Goal: Task Accomplishment & Management: Manage account settings

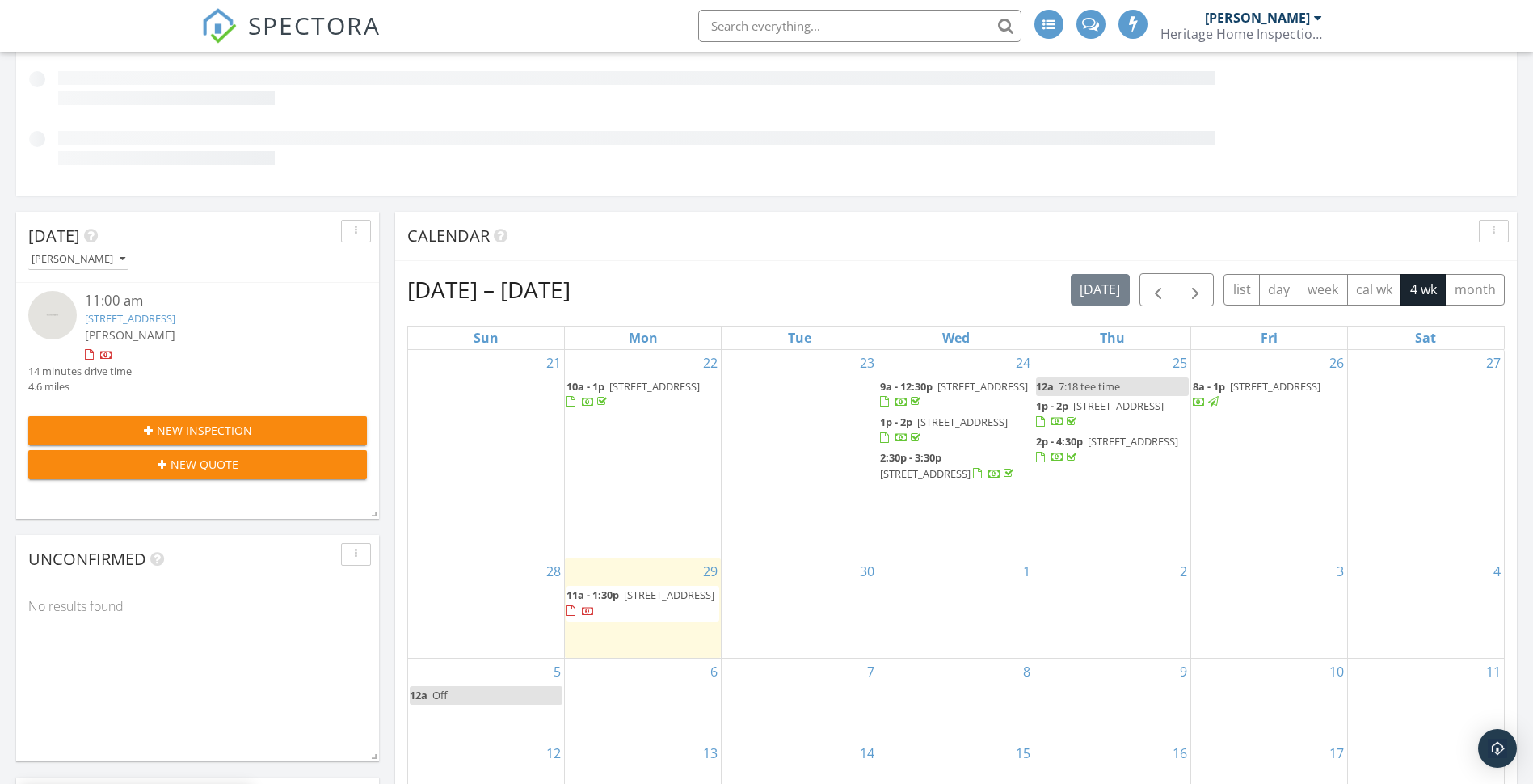
scroll to position [323, 0]
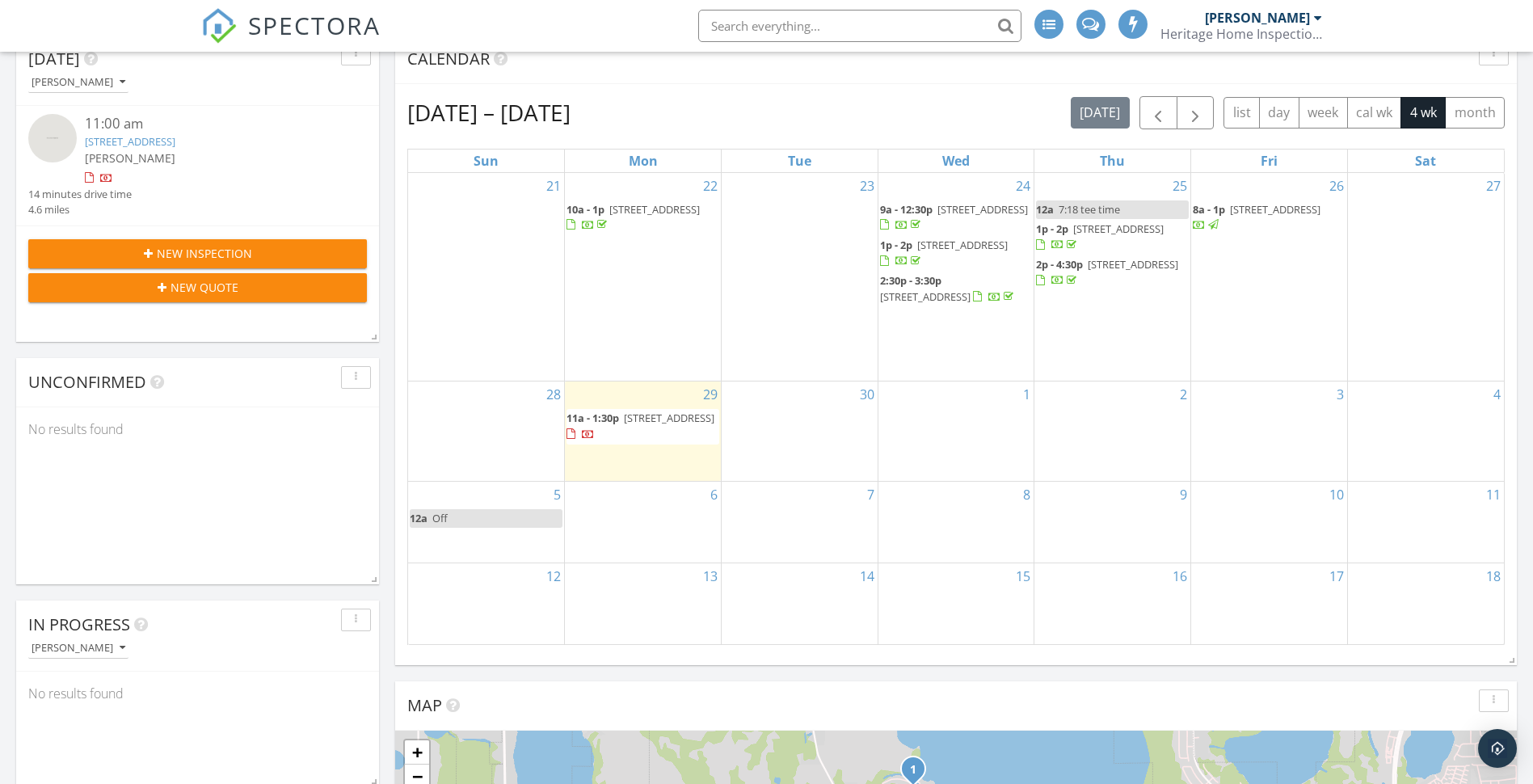
click at [661, 434] on span "11a - 1:30p 219 oak harbor 219 33844" at bounding box center [643, 426] width 152 height 32
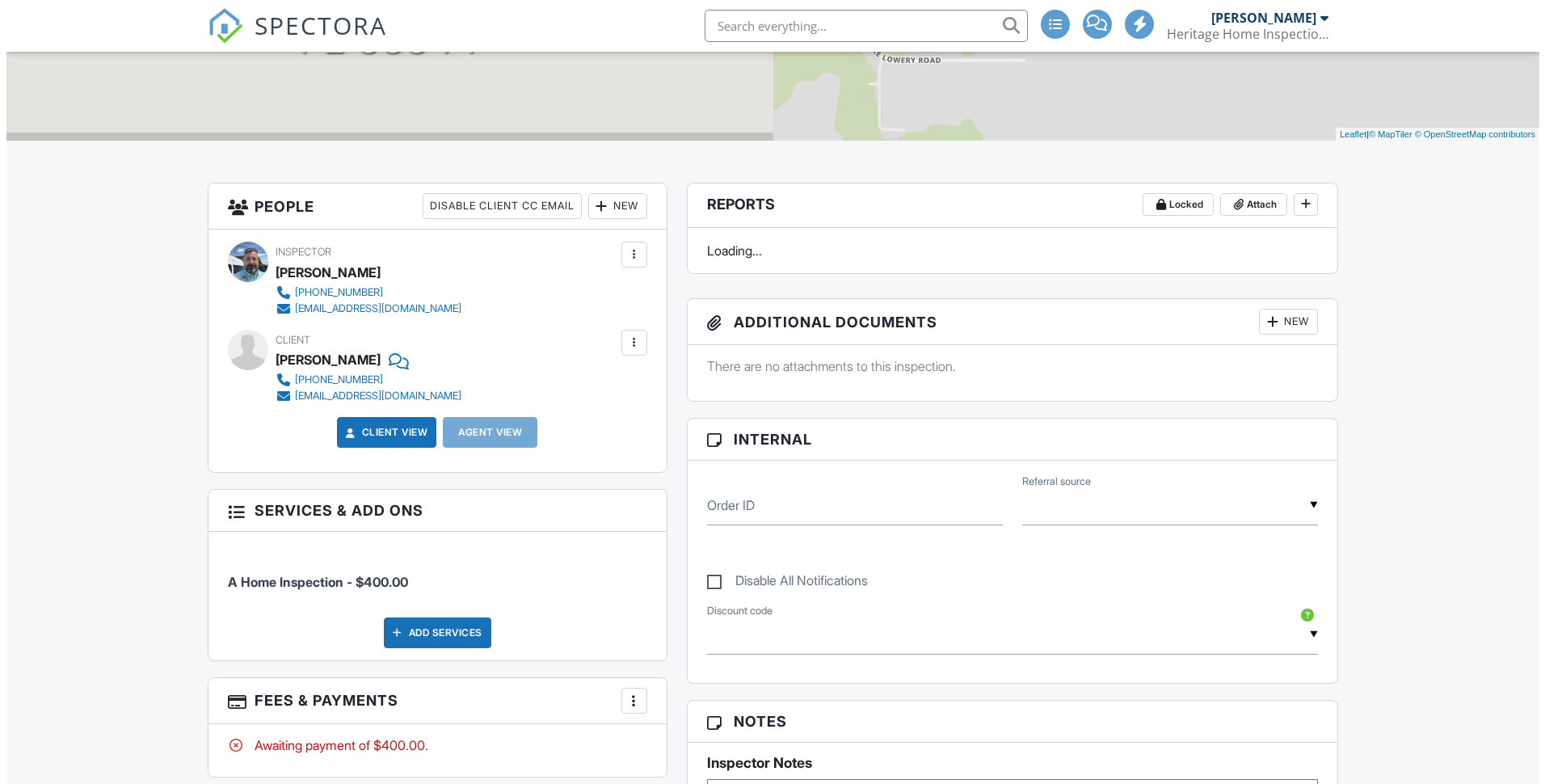
scroll to position [323, 0]
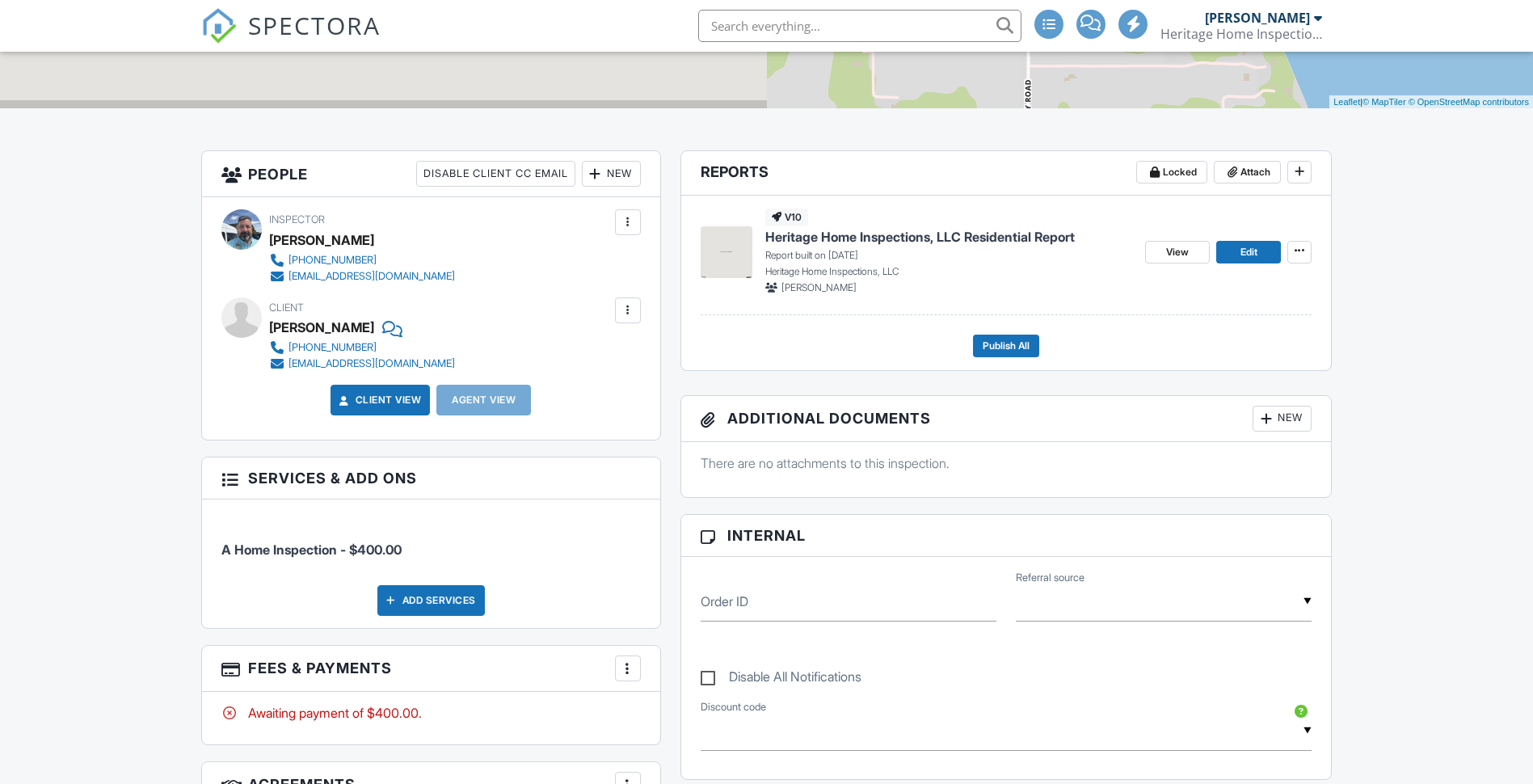
click at [631, 310] on div at bounding box center [628, 311] width 16 height 16
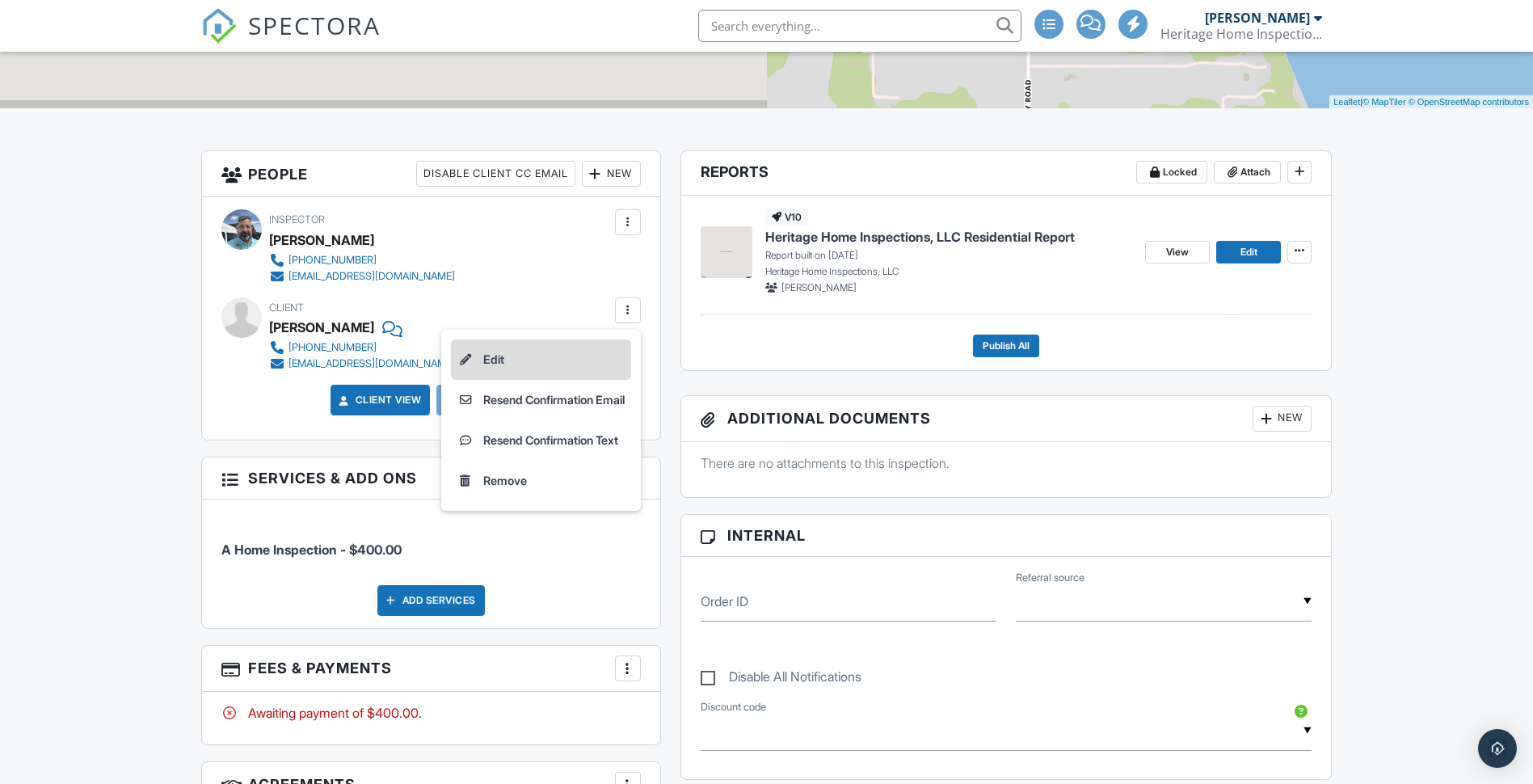
click at [489, 360] on li "Edit" at bounding box center [541, 360] width 180 height 41
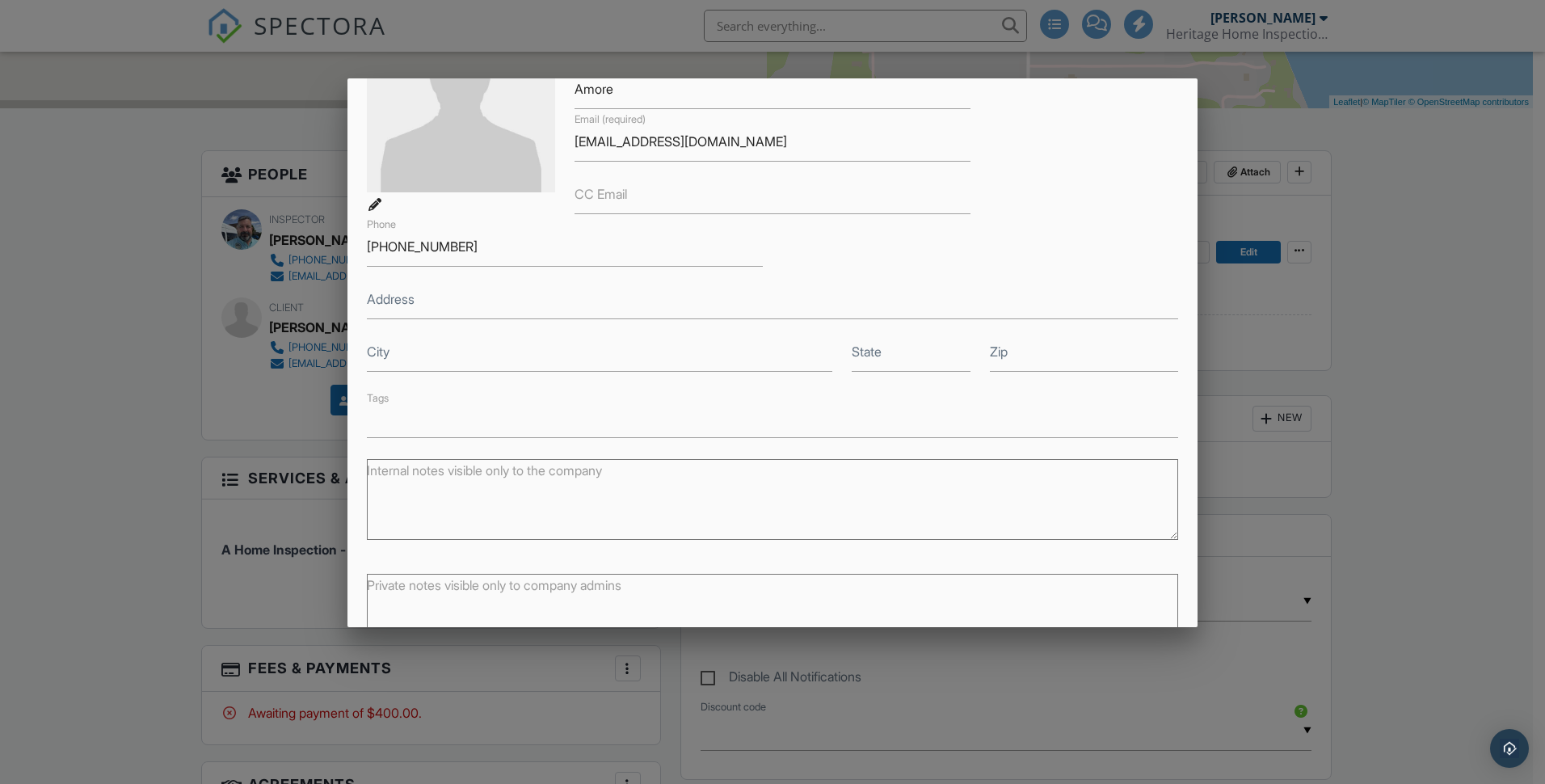
scroll to position [256, 0]
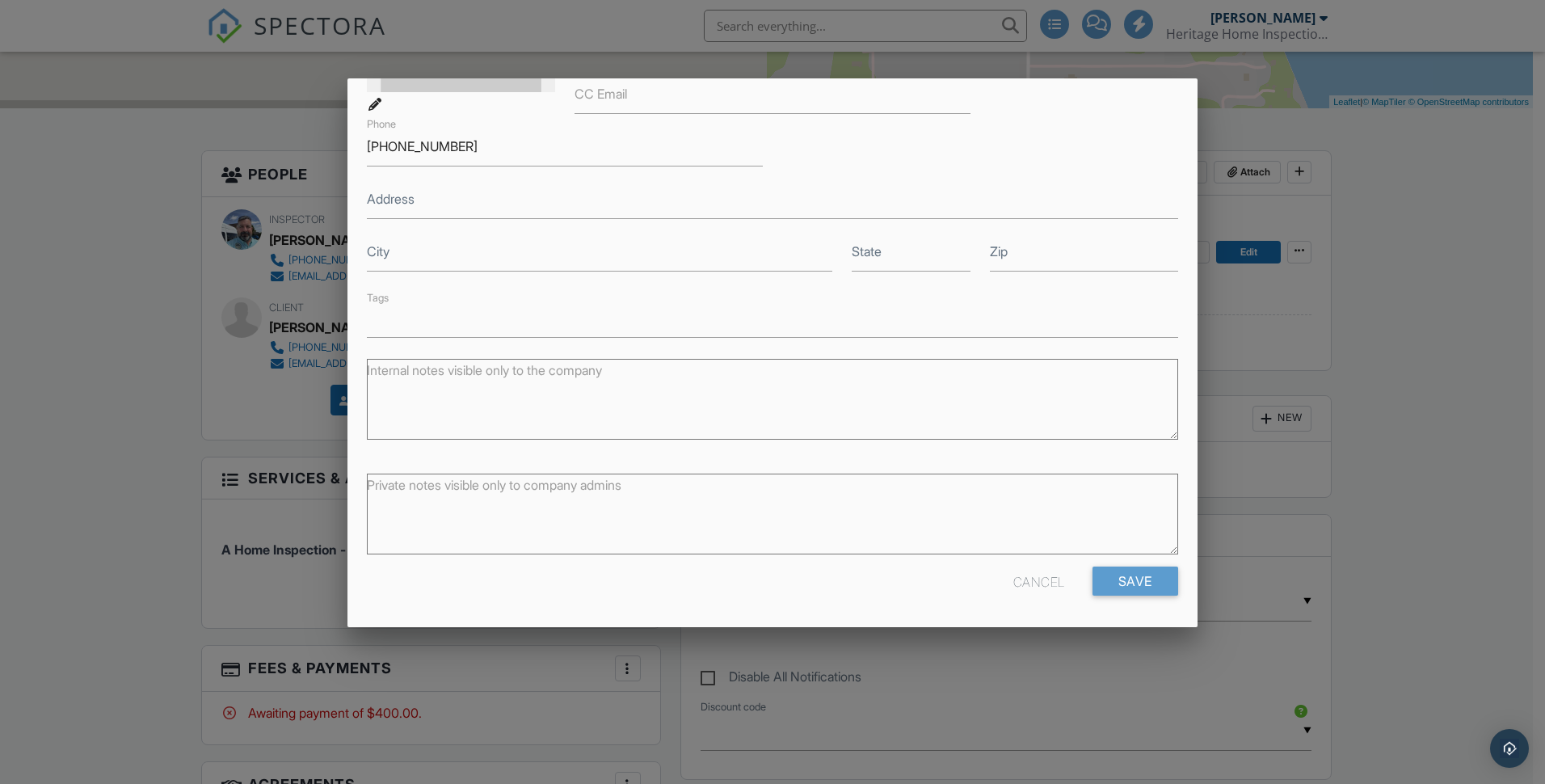
click at [513, 405] on textarea "Internal notes visible only to the company" at bounding box center [772, 399] width 811 height 81
type textarea "#2219"
click at [464, 491] on label "Private notes visible only to company admins" at bounding box center [494, 485] width 255 height 18
click at [464, 491] on textarea "Private notes visible only to company admins" at bounding box center [772, 514] width 811 height 81
drag, startPoint x: 382, startPoint y: 479, endPoint x: 369, endPoint y: 480, distance: 13.0
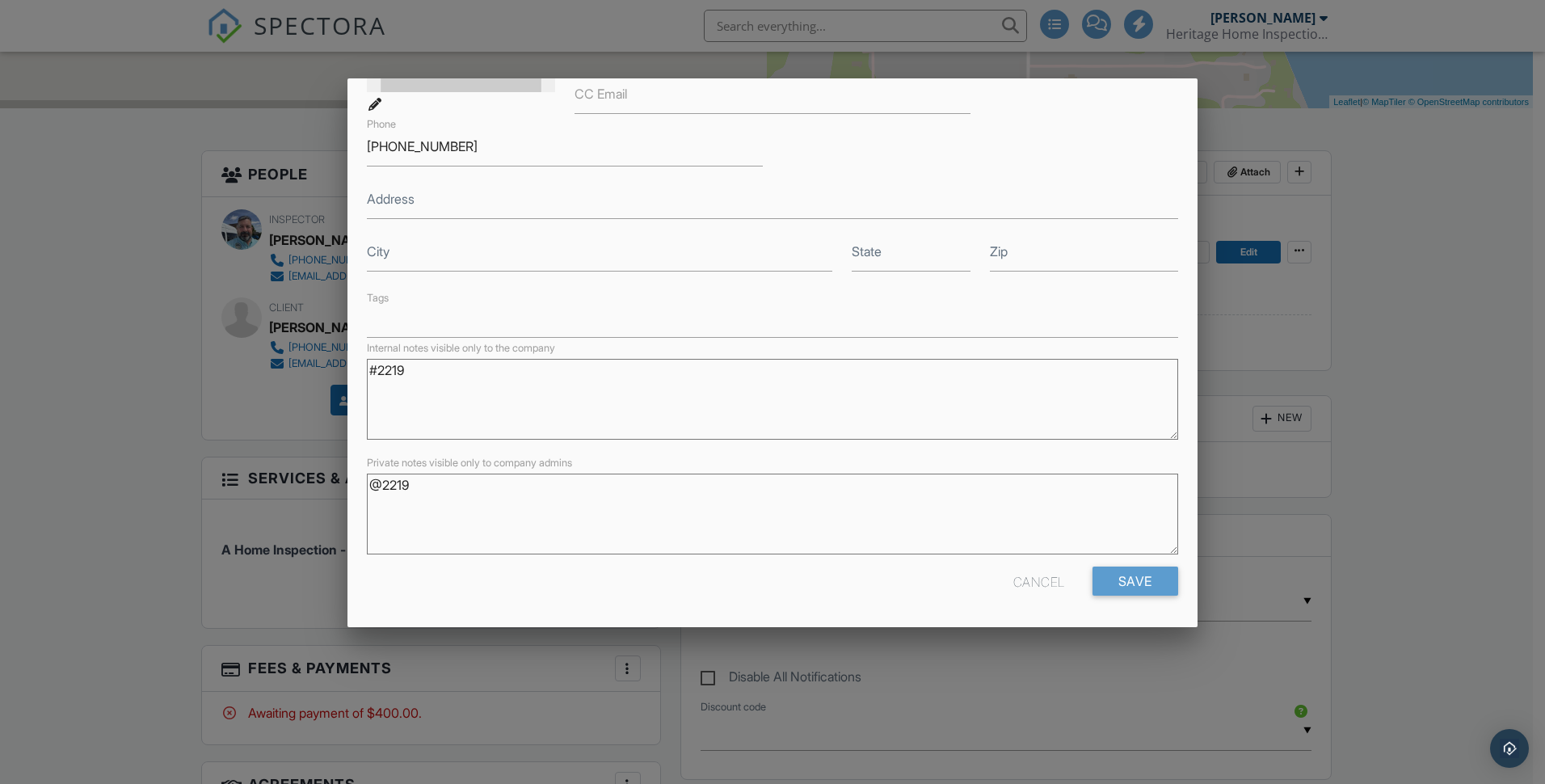
click at [369, 480] on textarea "@2219" at bounding box center [772, 514] width 811 height 81
type textarea "#2219"
click at [1131, 584] on input "Save" at bounding box center [1135, 581] width 86 height 29
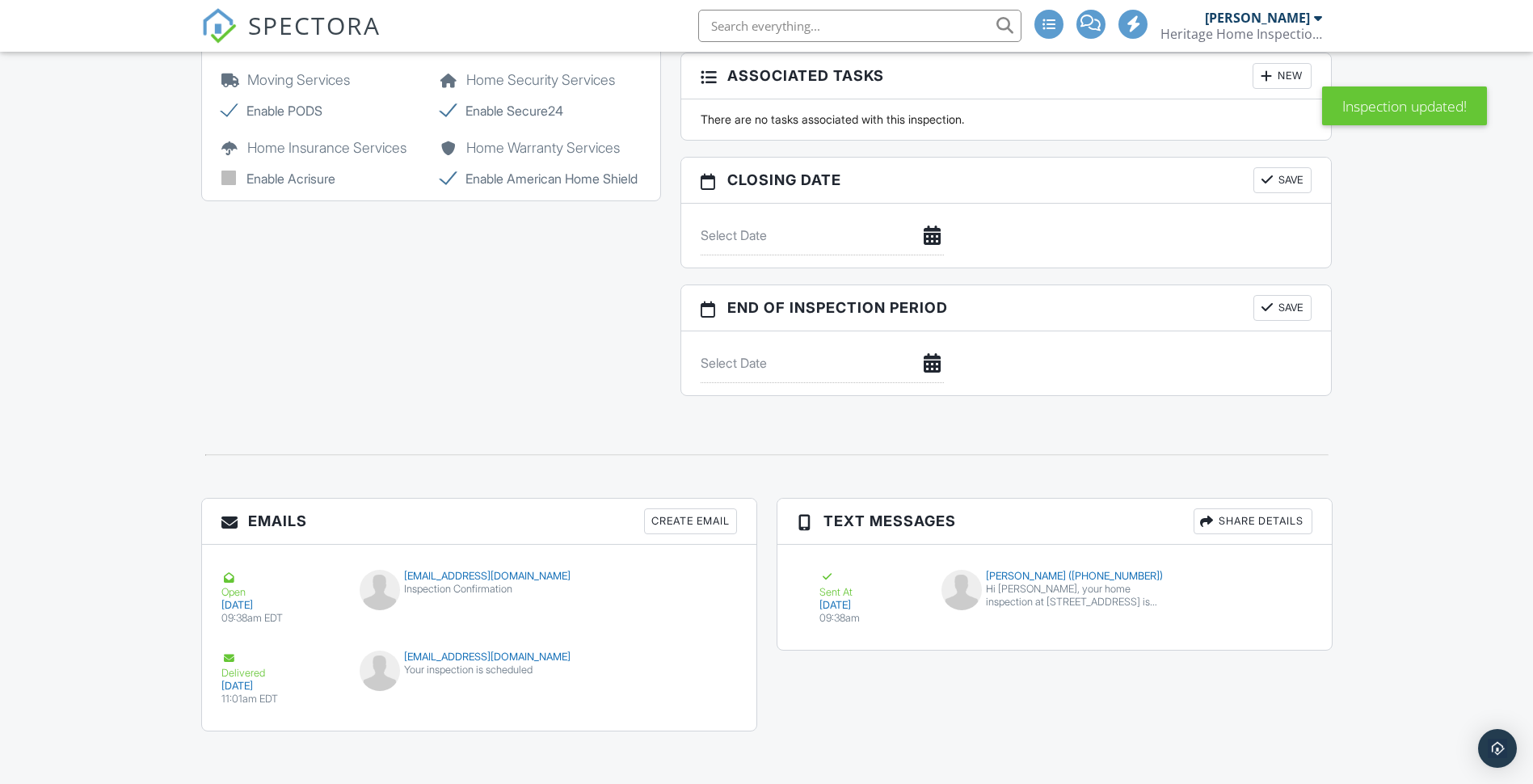
scroll to position [1330, 0]
